Goal: Transaction & Acquisition: Purchase product/service

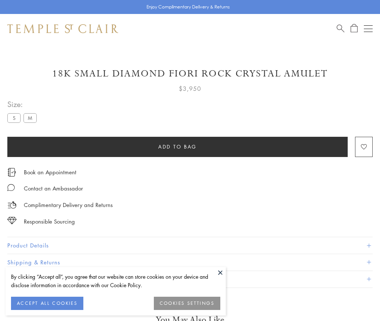
click at [177, 146] on span "Add to bag" at bounding box center [177, 146] width 39 height 8
